Goal: Task Accomplishment & Management: Manage account settings

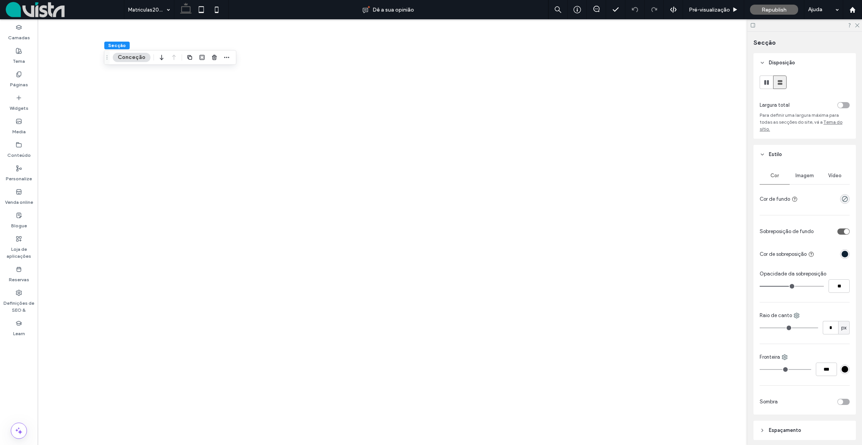
scroll to position [95, 0]
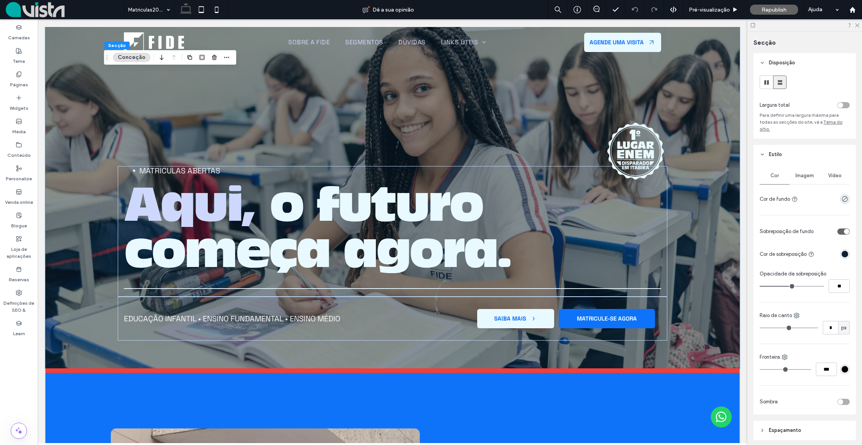
click at [806, 167] on div "Imagem" at bounding box center [805, 175] width 30 height 17
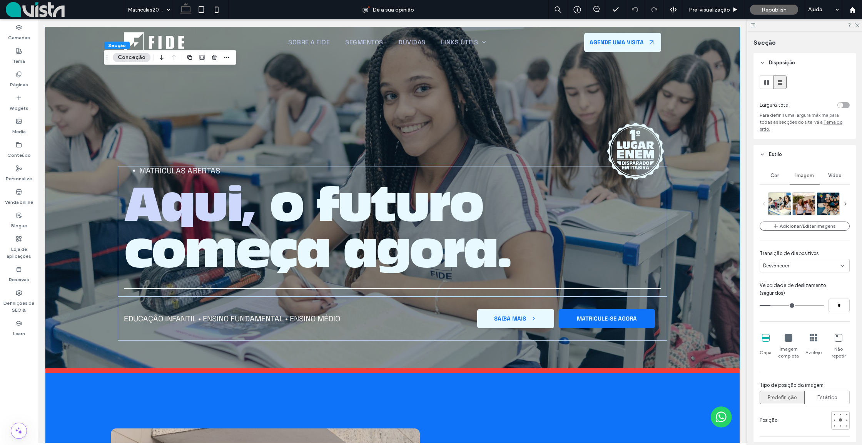
scroll to position [0, 0]
click at [782, 221] on button "Adicionar/Editar imagens" at bounding box center [805, 225] width 90 height 9
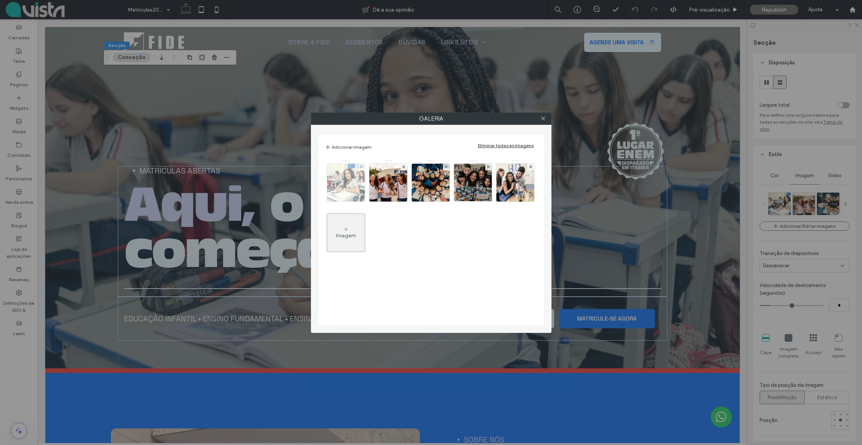
click at [341, 184] on img at bounding box center [346, 183] width 57 height 38
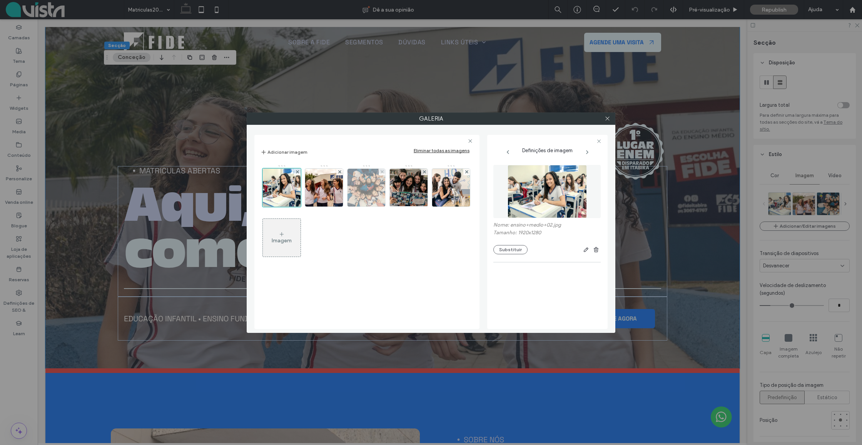
click at [370, 187] on img at bounding box center [366, 188] width 57 height 38
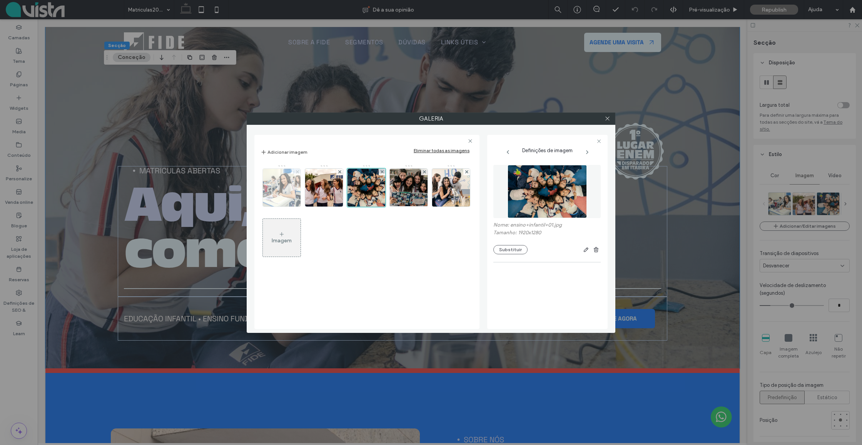
click at [298, 171] on icon at bounding box center [297, 171] width 3 height 3
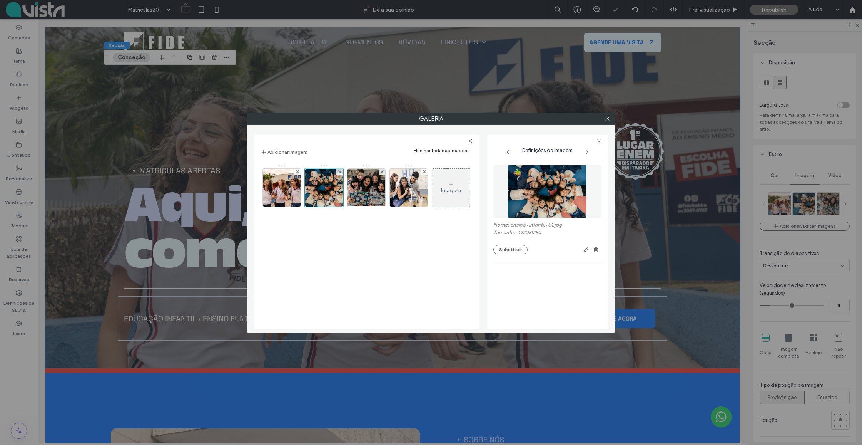
click at [463, 192] on div "Imagem" at bounding box center [451, 187] width 38 height 36
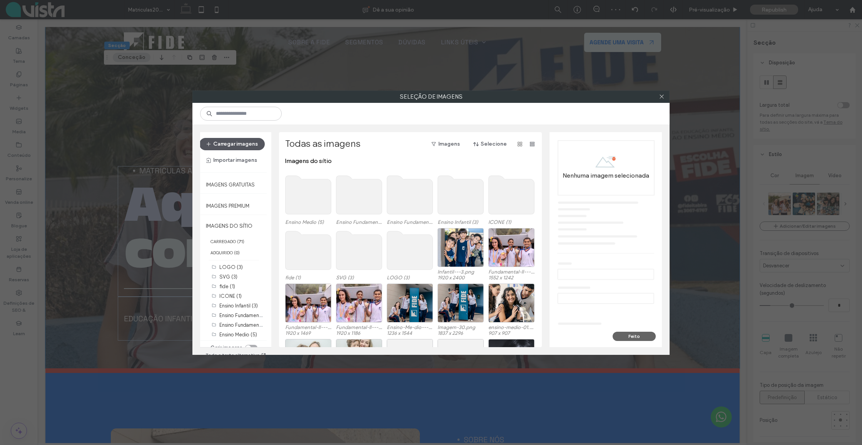
click at [229, 142] on button "Carregar imagens" at bounding box center [231, 144] width 65 height 12
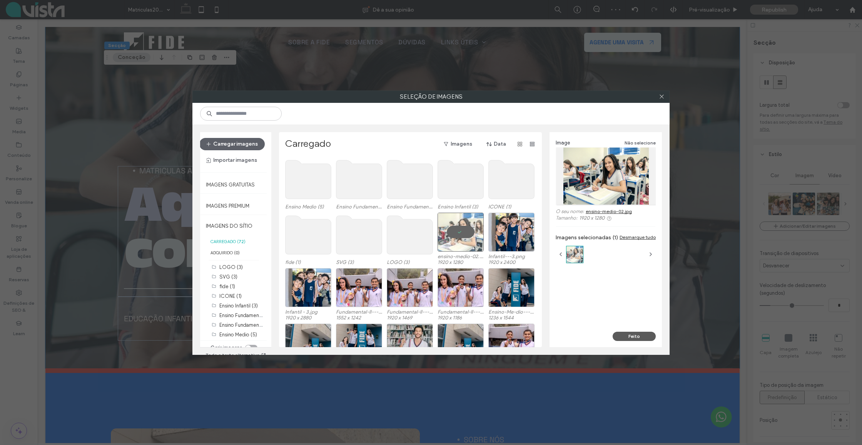
click at [637, 334] on button "Feito" at bounding box center [634, 335] width 43 height 9
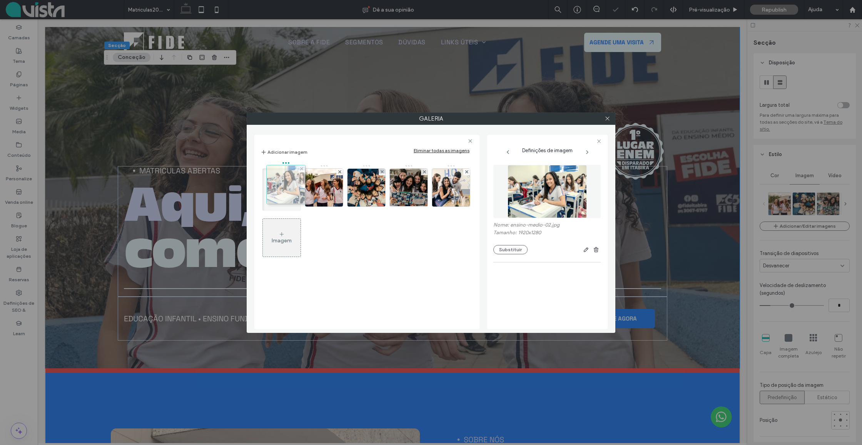
drag, startPoint x: 451, startPoint y: 191, endPoint x: 284, endPoint y: 187, distance: 167.1
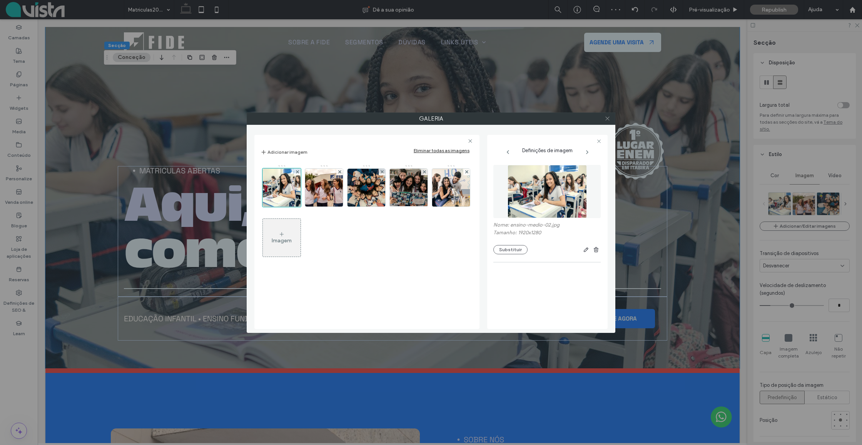
click at [607, 119] on use at bounding box center [607, 119] width 4 height 4
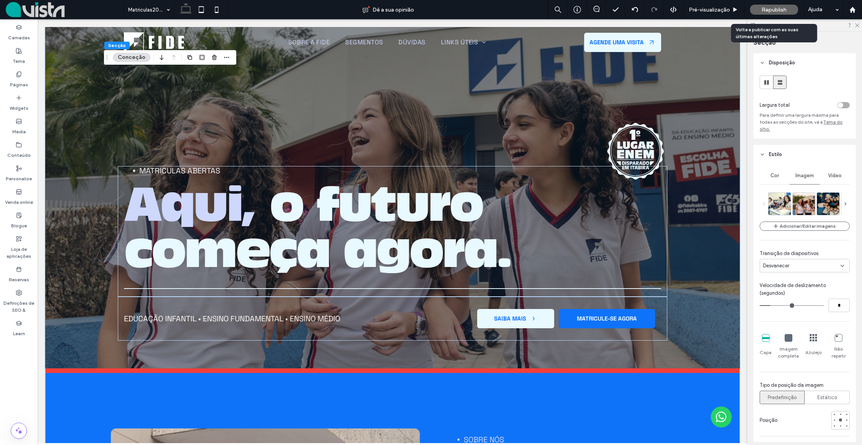
click at [762, 6] on div "Republish" at bounding box center [774, 10] width 48 height 10
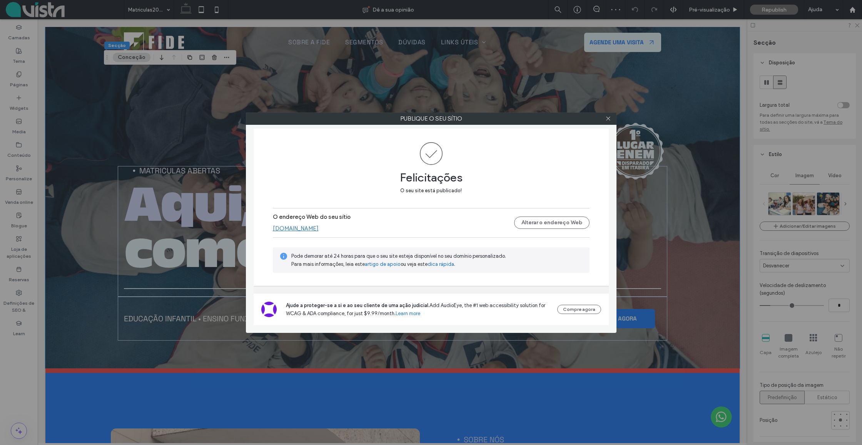
click at [288, 227] on link "www.fideitabira.com.br" at bounding box center [296, 228] width 46 height 7
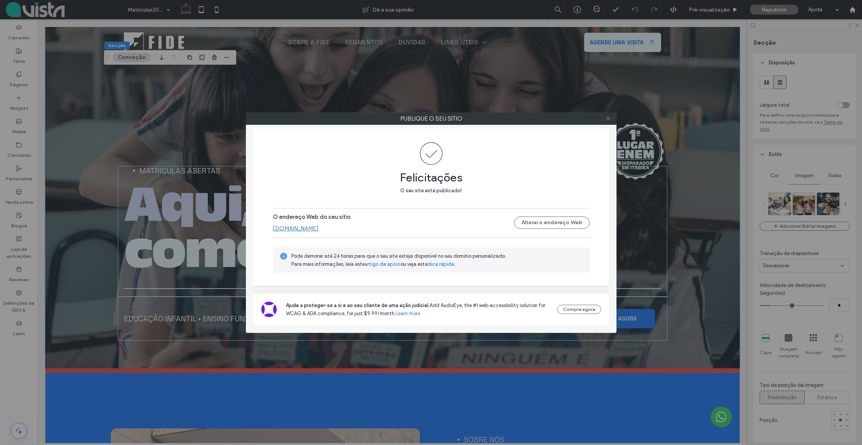
click at [607, 117] on use at bounding box center [608, 119] width 4 height 4
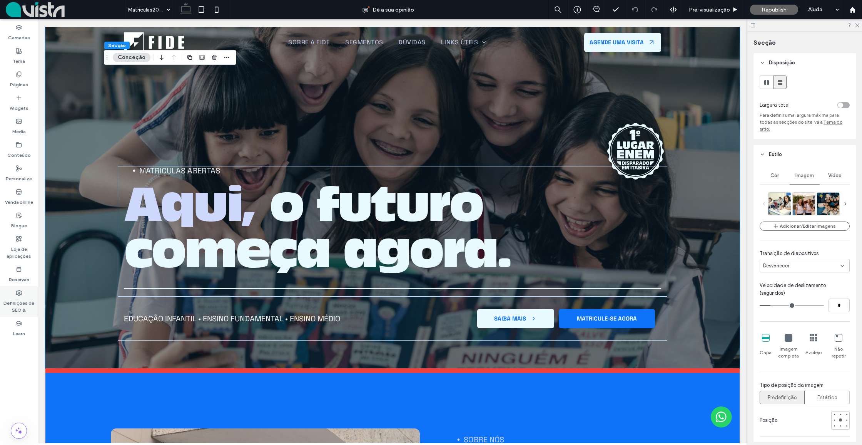
click at [21, 301] on label "Definições de SEO &" at bounding box center [19, 305] width 38 height 18
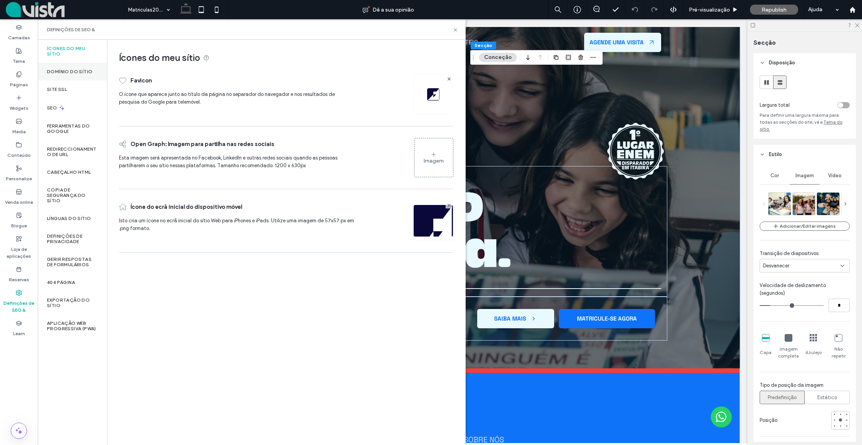
click at [54, 75] on div "Domínio do sítio" at bounding box center [72, 72] width 69 height 18
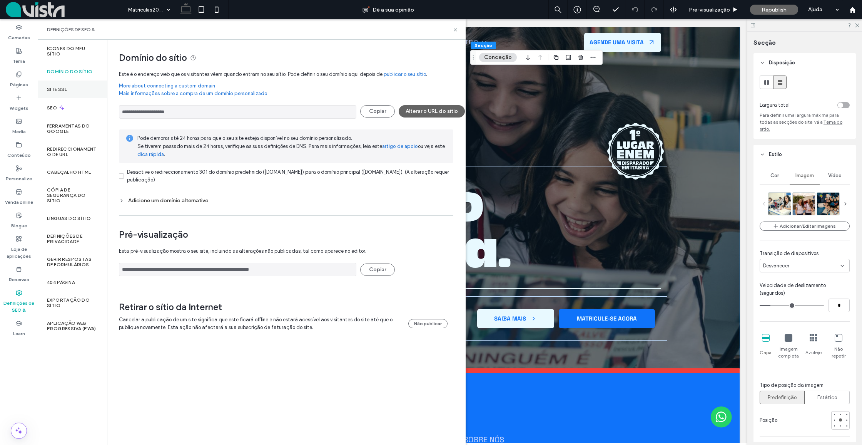
click at [55, 85] on div "Site SSL" at bounding box center [72, 89] width 69 height 18
